Goal: Navigation & Orientation: Go to known website

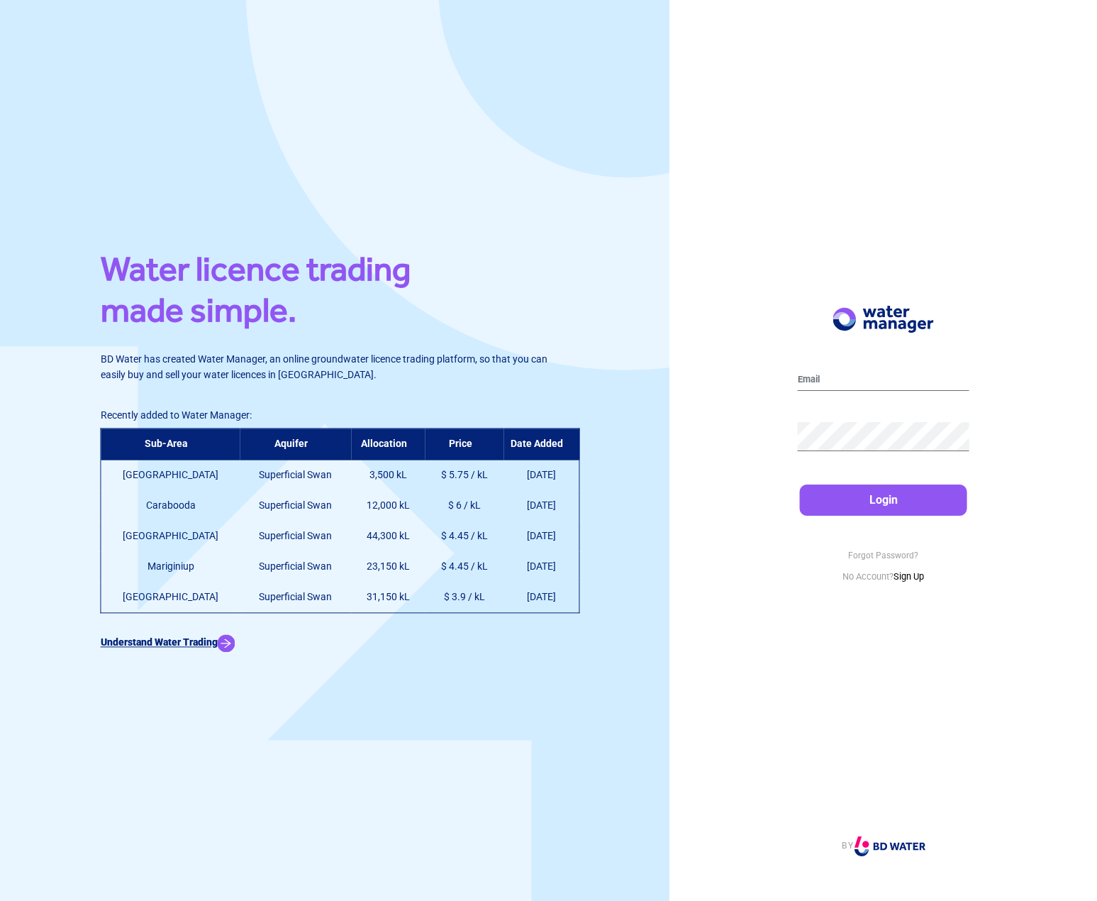
click at [235, 643] on img at bounding box center [227, 644] width 18 height 18
